Goal: Transaction & Acquisition: Obtain resource

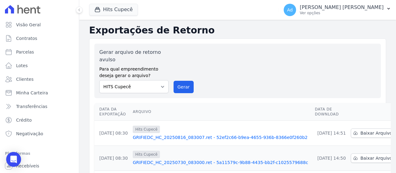
click at [264, 79] on div "Gerar arquivo de retorno avulso Para qual empreendimento deseja gerar o arquivo…" at bounding box center [237, 71] width 276 height 45
click at [95, 7] on icon "button" at bounding box center [97, 9] width 6 height 6
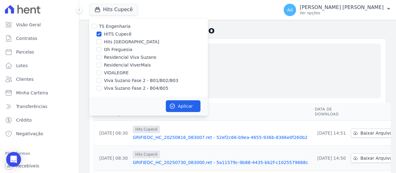
click at [108, 33] on label "HITS Cupecê" at bounding box center [118, 34] width 28 height 6
click at [101, 33] on input "HITS Cupecê" at bounding box center [98, 34] width 5 height 5
checkbox input "false"
click at [109, 41] on label "Hits [GEOGRAPHIC_DATA]" at bounding box center [131, 42] width 55 height 6
click at [101, 41] on input "Hits [GEOGRAPHIC_DATA]" at bounding box center [98, 41] width 5 height 5
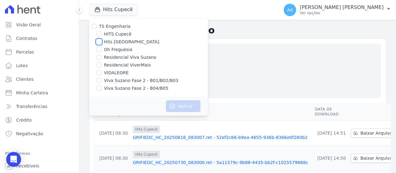
checkbox input "true"
click at [176, 107] on button "Aplicar" at bounding box center [183, 106] width 35 height 12
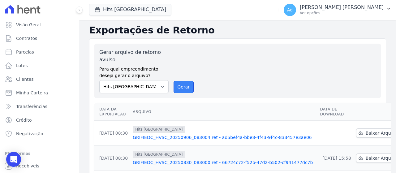
click at [181, 87] on button "Gerar" at bounding box center [183, 87] width 20 height 12
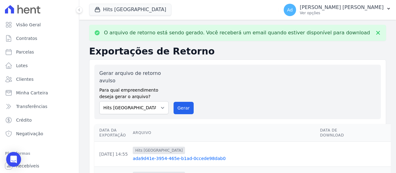
click at [182, 83] on div "Gerar arquivo de retorno avulso Para qual empreendimento deseja gerar o arquivo…" at bounding box center [237, 92] width 276 height 45
drag, startPoint x: 180, startPoint y: 109, endPoint x: 213, endPoint y: 49, distance: 68.5
click at [180, 109] on button "Gerar" at bounding box center [183, 108] width 20 height 12
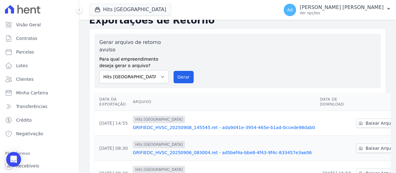
scroll to position [62, 0]
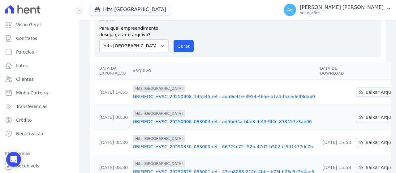
click at [366, 93] on span "Baixar Arquivo" at bounding box center [382, 92] width 32 height 6
click at [353, 62] on th at bounding box center [377, 71] width 49 height 18
click at [366, 118] on span "Baixar Arquivo" at bounding box center [382, 117] width 32 height 6
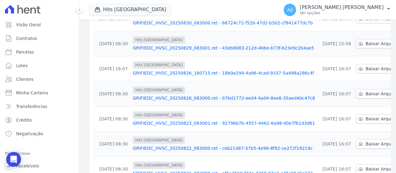
scroll to position [41, 0]
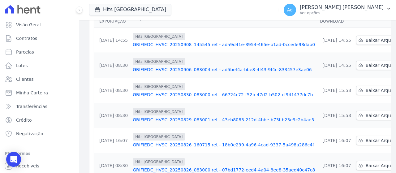
scroll to position [31, 0]
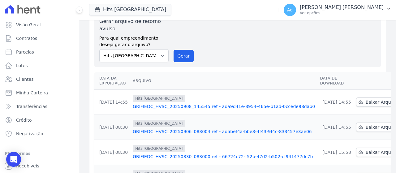
click at [187, 29] on div "Gerar arquivo de retorno avulso Para qual empreendimento deseja gerar o arquivo…" at bounding box center [237, 40] width 276 height 45
click at [186, 53] on button "Gerar" at bounding box center [183, 56] width 20 height 12
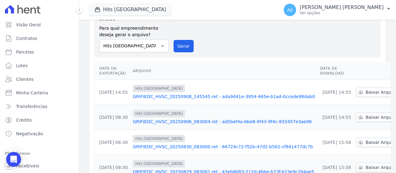
scroll to position [10, 0]
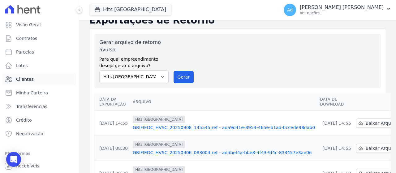
click at [13, 81] on link "Clientes" at bounding box center [39, 79] width 74 height 12
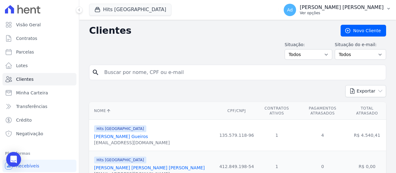
click at [358, 17] on button "Ad Andrea de Almeida Finelli Ver opções" at bounding box center [337, 9] width 117 height 17
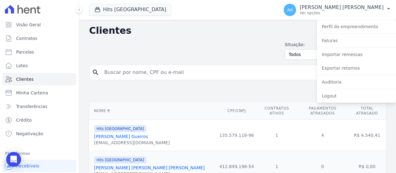
click at [242, 43] on div "Situação: Todos Adimplentes Inadimplentes Situação do e-mail: Todos Confirmado …" at bounding box center [237, 50] width 297 height 18
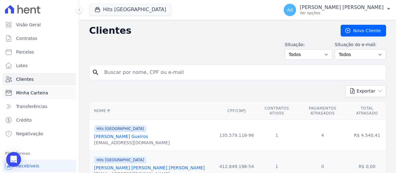
click at [37, 96] on link "Minha Carteira" at bounding box center [39, 93] width 74 height 12
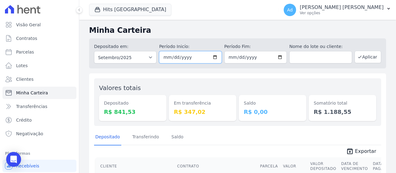
click at [174, 58] on input "2025-09-01" at bounding box center [190, 57] width 62 height 12
type input "2025-09-01"
type input "2025-08-01"
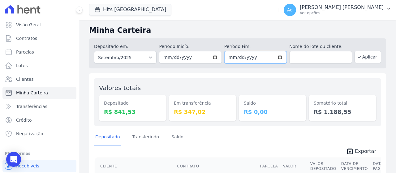
click at [227, 57] on input "2025-09-30" at bounding box center [255, 57] width 62 height 12
type input "2025-09-03"
type input "2025-08-31"
click at [357, 57] on icon "button" at bounding box center [359, 56] width 5 height 5
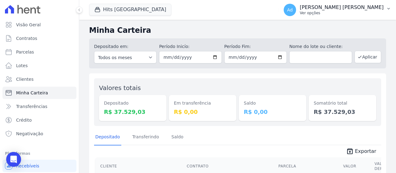
click at [369, 11] on p "Ver opções" at bounding box center [342, 13] width 84 height 5
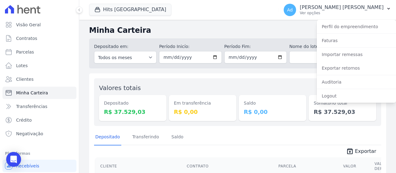
click at [331, 135] on div "Depositado Transferindo Saldo" at bounding box center [237, 137] width 287 height 15
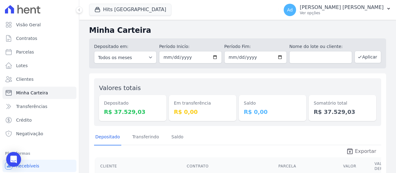
click at [349, 148] on icon "unarchive" at bounding box center [349, 151] width 7 height 7
click at [134, 15] on button "Hits [GEOGRAPHIC_DATA]" at bounding box center [130, 10] width 82 height 12
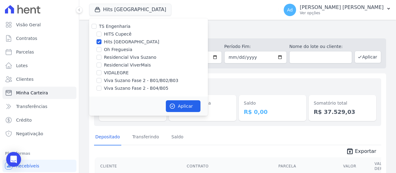
click at [117, 43] on label "Hits [GEOGRAPHIC_DATA]" at bounding box center [131, 42] width 55 height 6
click at [101, 43] on input "Hits [GEOGRAPHIC_DATA]" at bounding box center [98, 41] width 5 height 5
checkbox input "false"
click at [113, 51] on label "Oh Freguesia" at bounding box center [118, 49] width 28 height 6
click at [101, 51] on input "Oh Freguesia" at bounding box center [98, 49] width 5 height 5
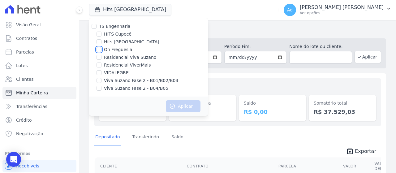
checkbox input "true"
click at [178, 105] on button "Aplicar" at bounding box center [183, 106] width 35 height 12
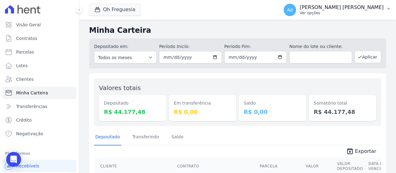
click at [341, 14] on p "Ver opções" at bounding box center [342, 13] width 84 height 5
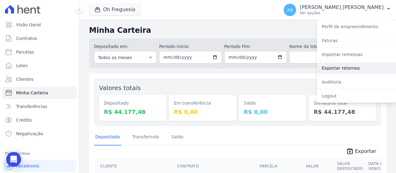
click at [342, 71] on link "Exportar retornos" at bounding box center [356, 67] width 79 height 11
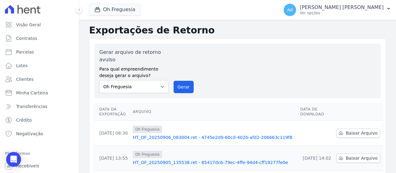
click at [179, 74] on div "Gerar arquivo de retorno avulso Para qual empreendimento deseja gerar o arquivo…" at bounding box center [237, 71] width 276 height 45
click at [180, 87] on button "Gerar" at bounding box center [183, 87] width 20 height 12
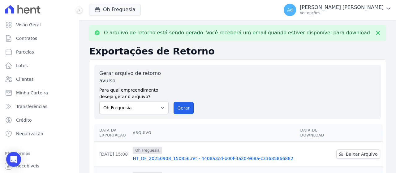
drag, startPoint x: 183, startPoint y: 107, endPoint x: 215, endPoint y: 47, distance: 68.2
click at [182, 107] on button "Gerar" at bounding box center [183, 108] width 20 height 12
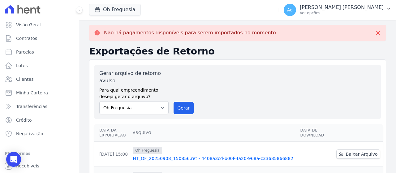
scroll to position [93, 0]
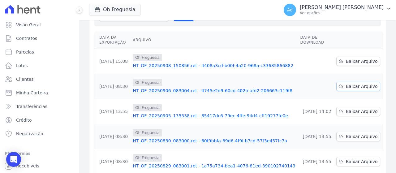
click at [340, 90] on link "Baixar Arquivo" at bounding box center [358, 86] width 44 height 9
click at [357, 37] on th at bounding box center [358, 40] width 49 height 18
click at [348, 58] on link "Baixar Arquivo" at bounding box center [358, 61] width 44 height 9
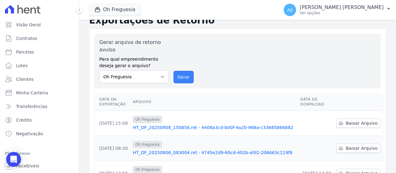
click at [175, 76] on button "Gerar" at bounding box center [183, 77] width 20 height 12
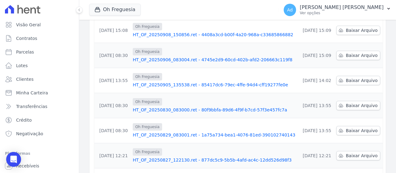
scroll to position [0, 0]
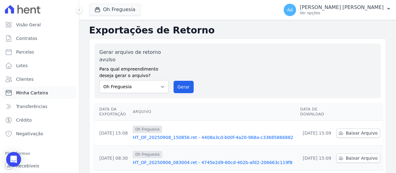
click at [41, 96] on span "Minha Carteira" at bounding box center [32, 93] width 32 height 6
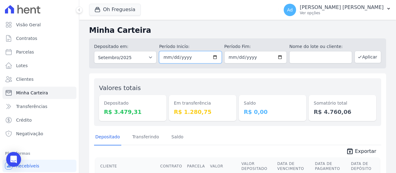
click at [172, 57] on input "[DATE]" at bounding box center [190, 57] width 62 height 12
click at [165, 59] on input "[DATE]" at bounding box center [190, 57] width 62 height 12
type input "[DATE]"
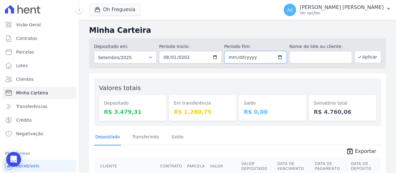
click at [228, 55] on input "[DATE]" at bounding box center [255, 57] width 62 height 12
type input "[DATE]"
click at [360, 60] on button "Aplicar" at bounding box center [367, 57] width 27 height 12
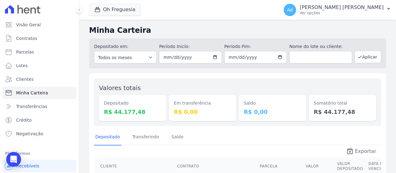
click at [356, 152] on span "Exportar" at bounding box center [365, 151] width 21 height 7
click at [114, 11] on button "Oh Freguesia" at bounding box center [115, 10] width 52 height 12
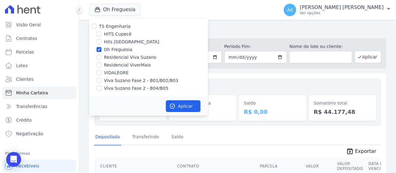
click at [102, 51] on div "Oh Freguesia" at bounding box center [148, 49] width 119 height 6
click at [100, 49] on input "Oh Freguesia" at bounding box center [98, 49] width 5 height 5
checkbox input "false"
click at [98, 58] on input "Residencial Viva Suzano" at bounding box center [98, 57] width 5 height 5
checkbox input "true"
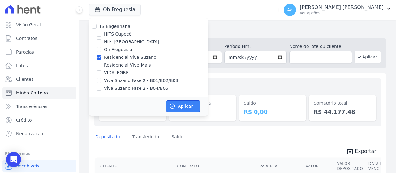
click at [182, 108] on button "Aplicar" at bounding box center [183, 106] width 35 height 12
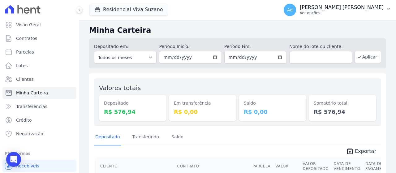
click at [372, 11] on p "Ver opções" at bounding box center [342, 13] width 84 height 5
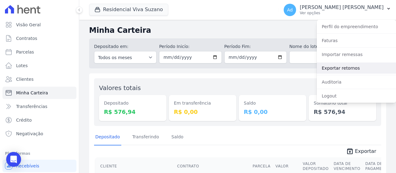
click at [328, 68] on link "Exportar retornos" at bounding box center [356, 67] width 79 height 11
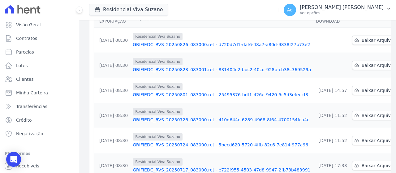
scroll to position [62, 0]
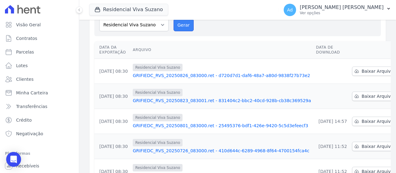
click at [178, 27] on button "Gerar" at bounding box center [183, 25] width 20 height 12
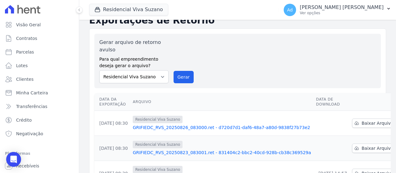
scroll to position [72, 0]
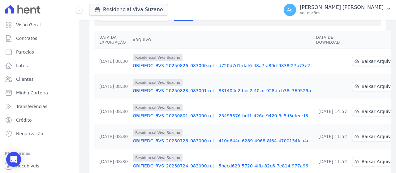
click at [120, 15] on span "Residencial Viva Suzano" at bounding box center [128, 10] width 79 height 12
click at [122, 12] on button "Residencial Viva Suzano" at bounding box center [128, 10] width 79 height 12
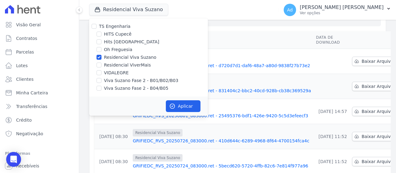
click at [133, 57] on label "Residencial Viva Suzano" at bounding box center [130, 57] width 52 height 6
click at [101, 57] on input "Residencial Viva Suzano" at bounding box center [98, 57] width 5 height 5
checkbox input "false"
click at [108, 75] on label "VIDALEGRE" at bounding box center [116, 73] width 25 height 6
click at [101, 75] on input "VIDALEGRE" at bounding box center [98, 72] width 5 height 5
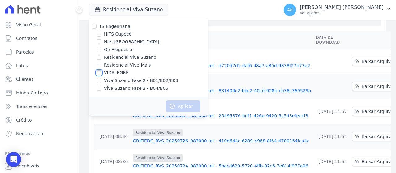
checkbox input "true"
click at [180, 105] on button "Aplicar" at bounding box center [183, 106] width 35 height 12
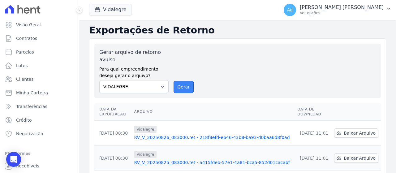
click at [185, 92] on button "Gerar" at bounding box center [183, 87] width 20 height 12
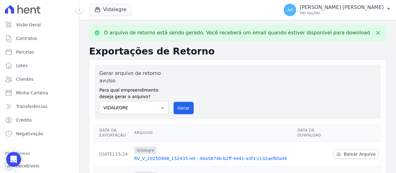
scroll to position [62, 0]
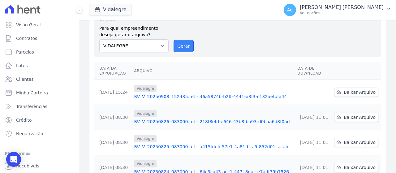
click at [180, 50] on button "Gerar" at bounding box center [183, 46] width 20 height 12
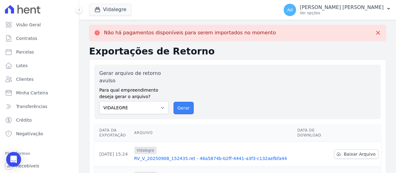
click at [179, 107] on button "Gerar" at bounding box center [183, 108] width 20 height 12
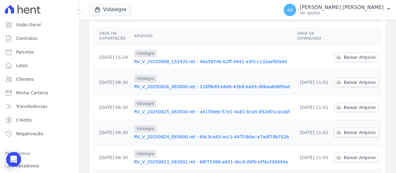
scroll to position [35, 0]
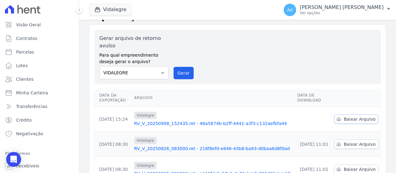
click at [360, 119] on span "Baixar Arquivo" at bounding box center [360, 119] width 32 height 6
click at [366, 50] on div "Gerar arquivo de retorno avulso Para qual empreendimento deseja gerar o arquivo…" at bounding box center [237, 57] width 276 height 45
click at [344, 118] on span "Baixar Arquivo" at bounding box center [360, 119] width 32 height 6
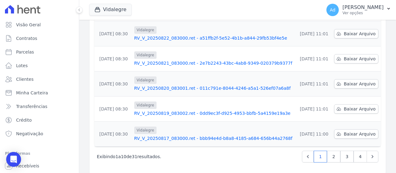
scroll to position [230, 0]
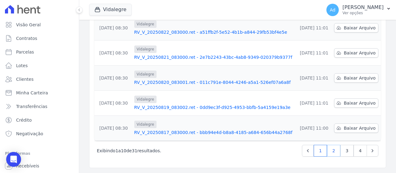
click at [330, 149] on link "2" at bounding box center [333, 151] width 13 height 12
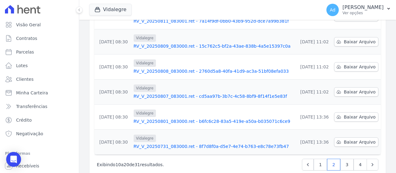
scroll to position [230, 0]
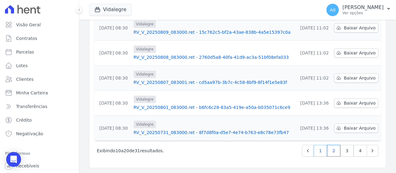
click at [315, 151] on link "1" at bounding box center [320, 151] width 13 height 12
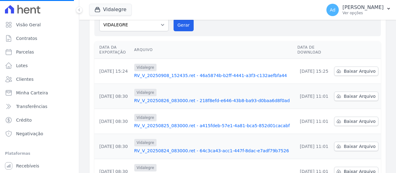
scroll to position [216, 0]
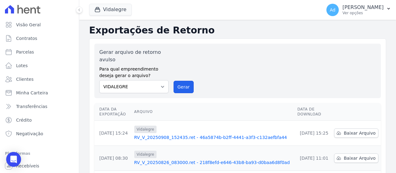
drag, startPoint x: 180, startPoint y: 88, endPoint x: 223, endPoint y: 46, distance: 59.9
click at [179, 88] on button "Gerar" at bounding box center [183, 87] width 20 height 12
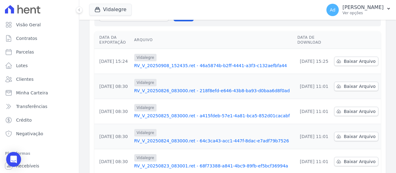
scroll to position [10, 0]
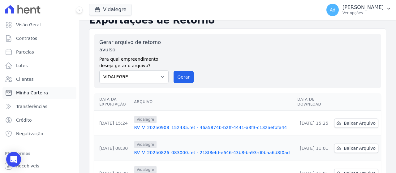
click at [40, 95] on span "Minha Carteira" at bounding box center [32, 93] width 32 height 6
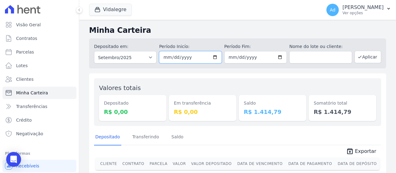
click at [171, 57] on input "2025-09-01" at bounding box center [190, 57] width 62 height 12
type input "[DATE]"
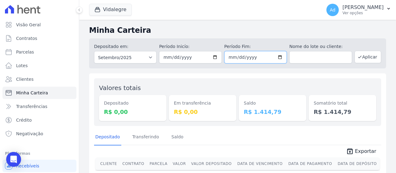
click at [227, 57] on input "2025-09-30" at bounding box center [255, 57] width 62 height 12
type input "2025-09-03"
type input "[DATE]"
click at [357, 56] on icon "button" at bounding box center [359, 56] width 5 height 5
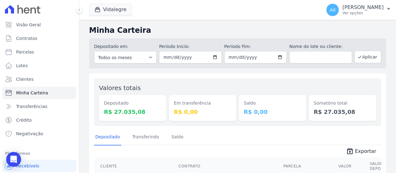
click at [355, 152] on span "Exportar" at bounding box center [365, 151] width 21 height 7
